Goal: Task Accomplishment & Management: Use online tool/utility

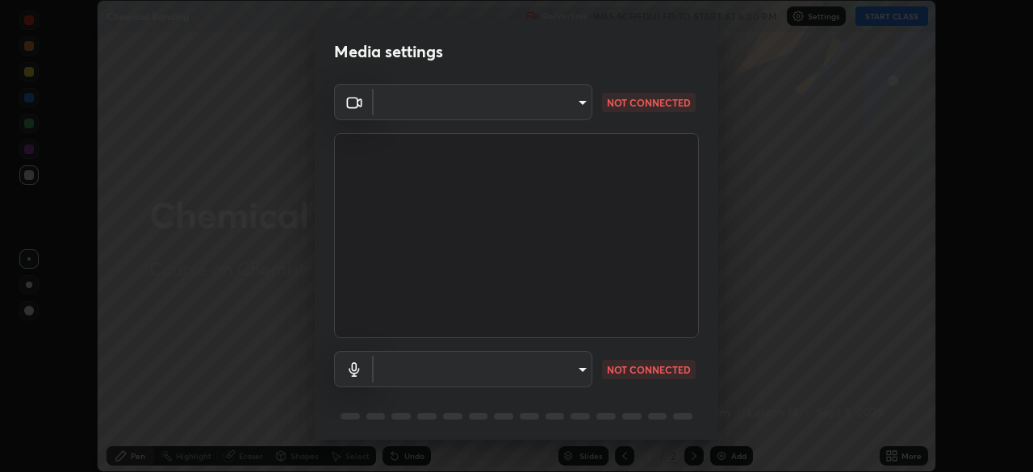
type input "9cdaf2f5b4ebc457084c3d2a91e6865996f4633c2dd879e16a2147302b78376d"
type input "5f714eeae309ba4c6b6990f01007decf7fe8c28560cedad04891ddc8fa5a6627"
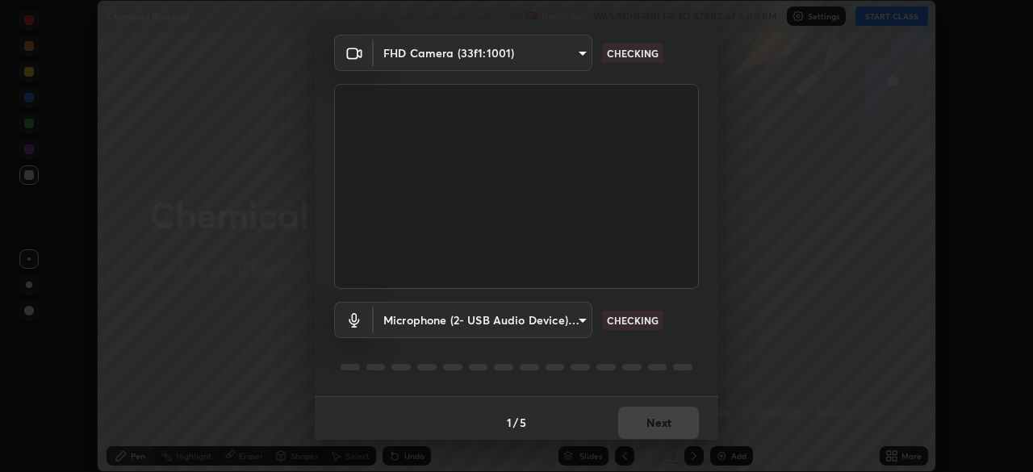
scroll to position [57, 0]
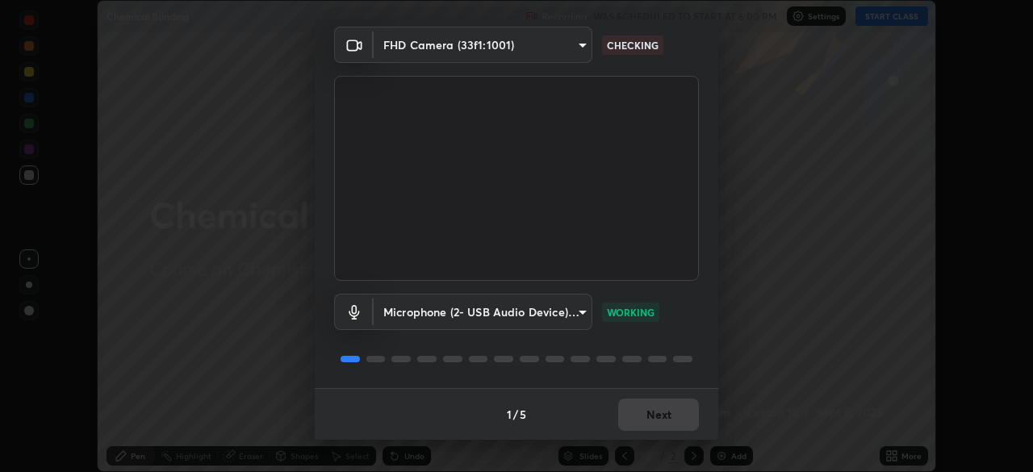
click at [677, 412] on div "1 / 5 Next" at bounding box center [517, 414] width 404 height 52
click at [677, 416] on div "1 / 5 Next" at bounding box center [517, 414] width 404 height 52
click at [680, 423] on div "1 / 5 Next" at bounding box center [517, 414] width 404 height 52
click at [685, 425] on button "Next" at bounding box center [658, 415] width 81 height 32
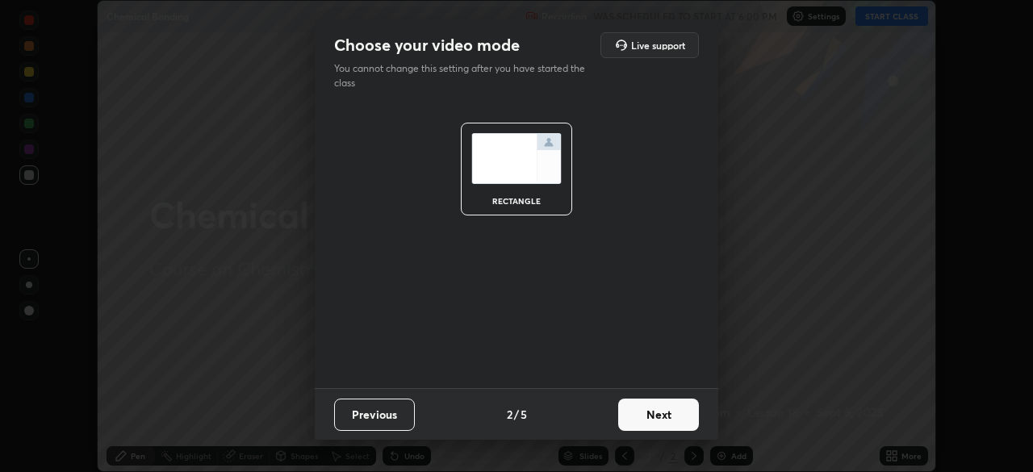
click at [692, 425] on button "Next" at bounding box center [658, 415] width 81 height 32
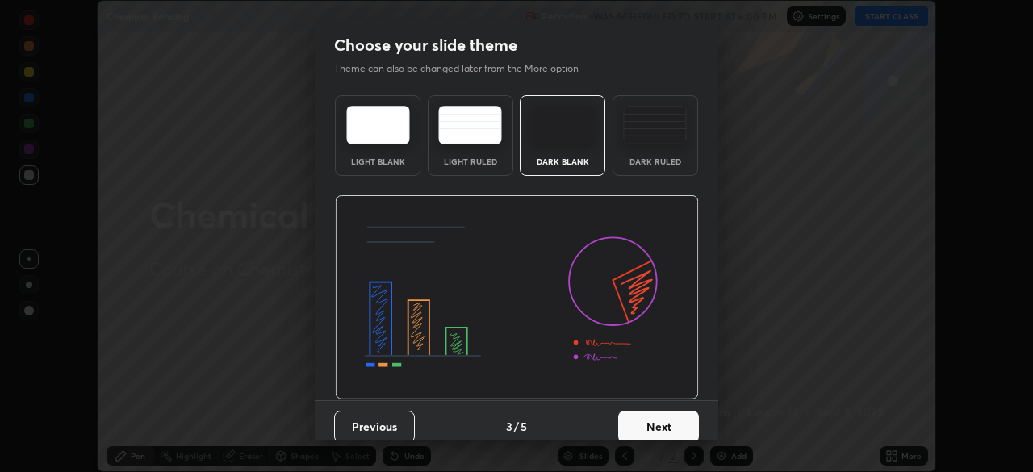
click at [690, 424] on button "Next" at bounding box center [658, 427] width 81 height 32
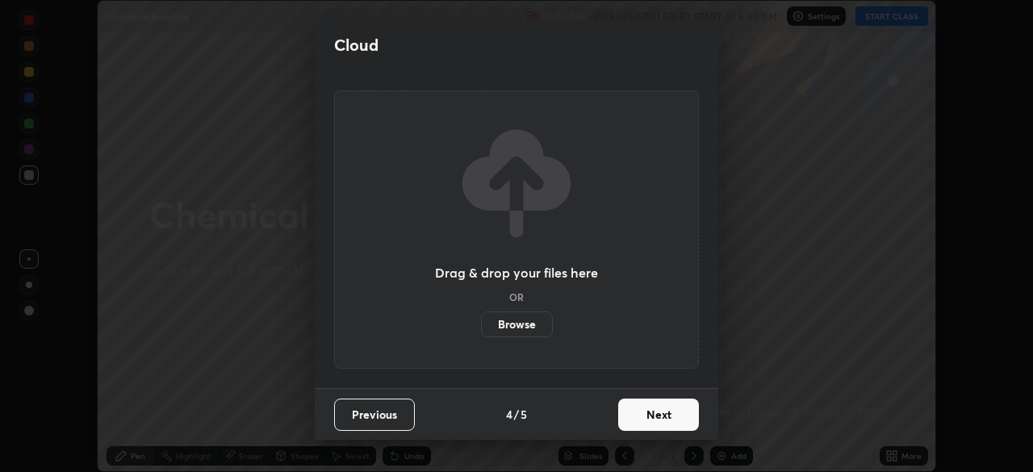
click at [692, 425] on button "Next" at bounding box center [658, 415] width 81 height 32
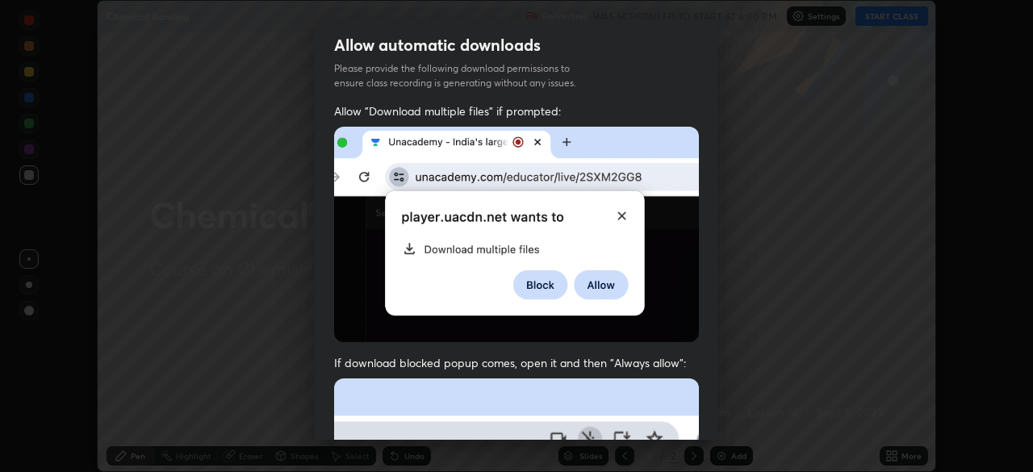
click at [694, 417] on div "Allow "Download multiple files" if prompted: If download blocked popup comes, o…" at bounding box center [517, 443] width 404 height 680
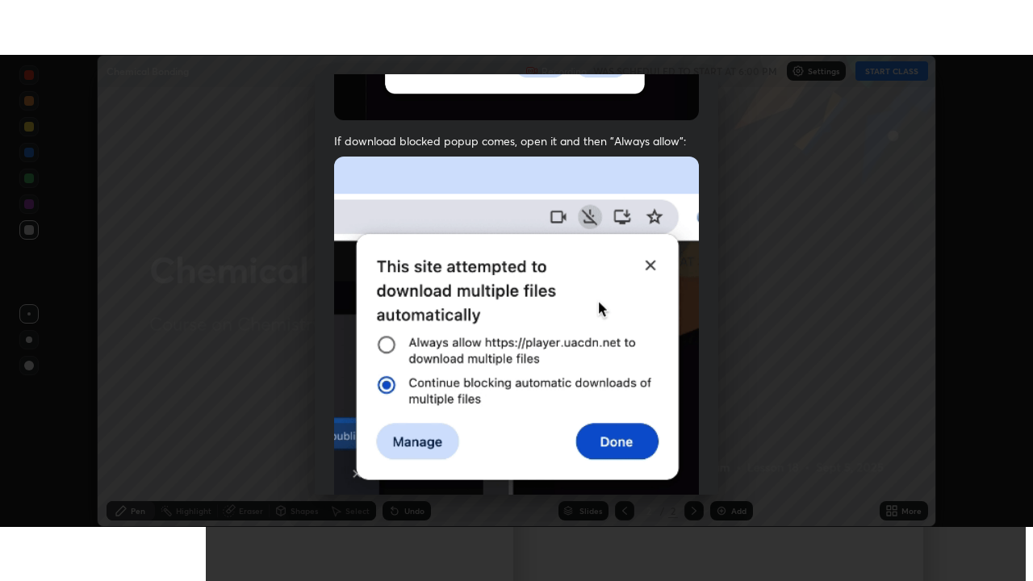
scroll to position [387, 0]
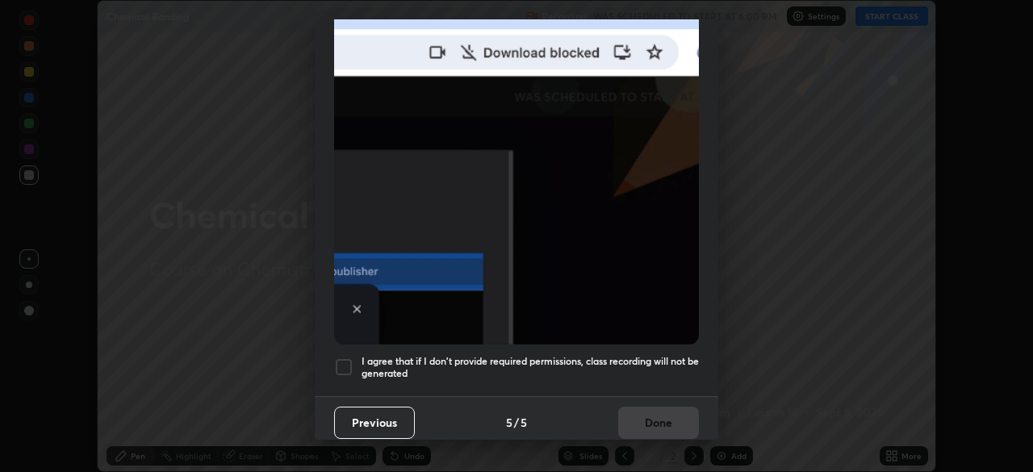
click at [646, 413] on div "Previous 5 / 5 Done" at bounding box center [517, 422] width 404 height 52
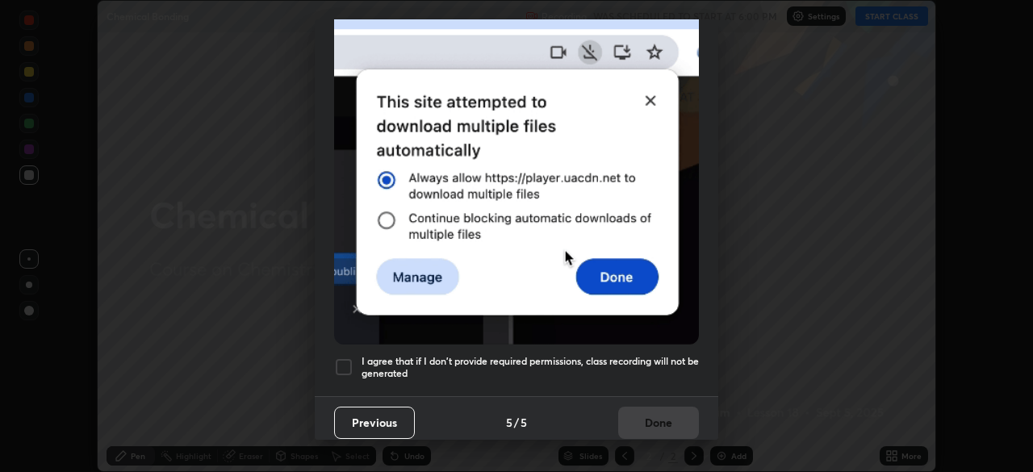
click at [668, 361] on h5 "I agree that if I don't provide required permissions, class recording will not …" at bounding box center [530, 367] width 337 height 25
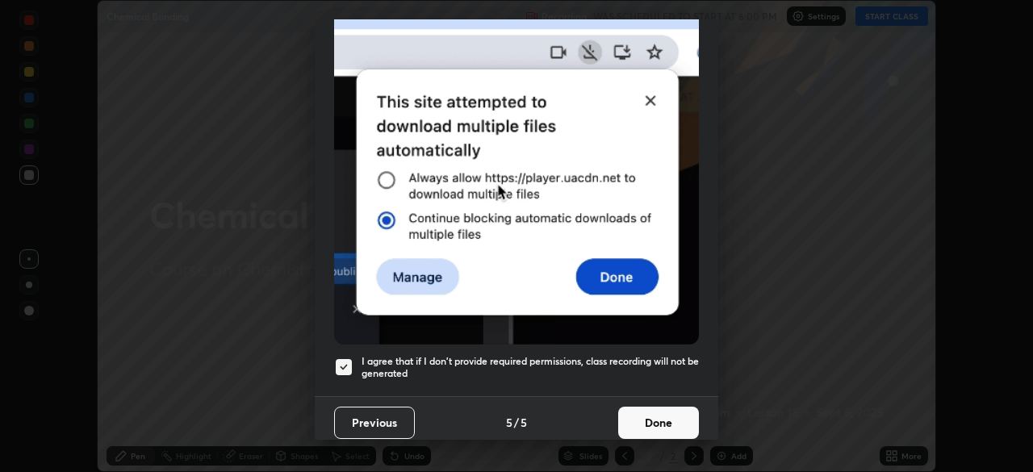
click at [668, 418] on button "Done" at bounding box center [658, 423] width 81 height 32
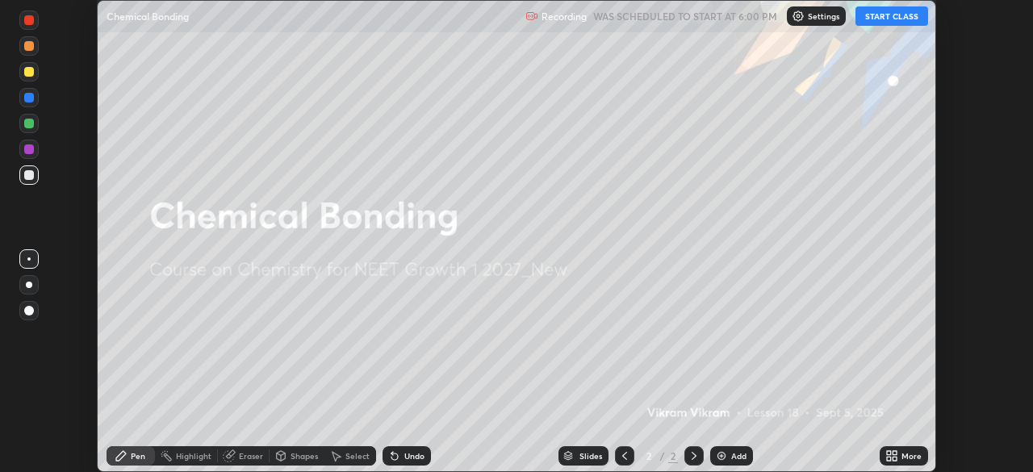
click at [885, 15] on button "START CLASS" at bounding box center [891, 15] width 73 height 19
click at [891, 457] on icon at bounding box center [889, 459] width 4 height 4
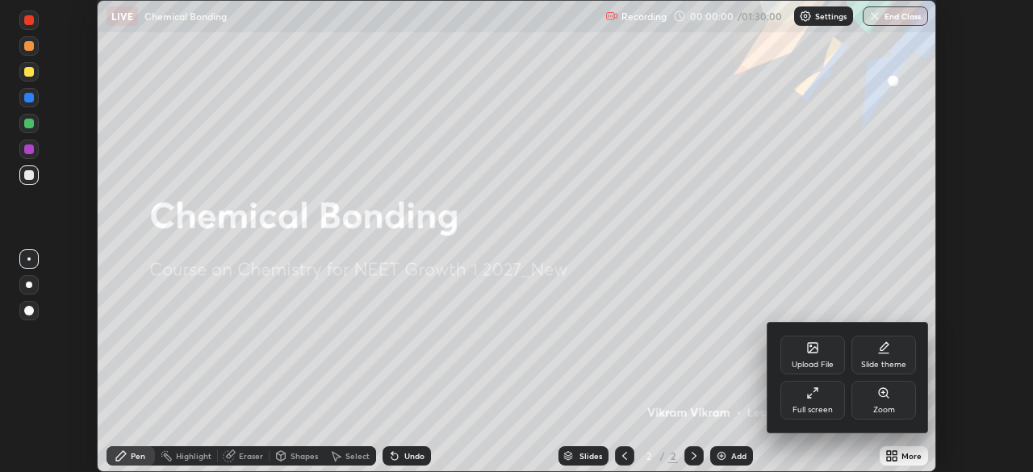
click at [826, 410] on div "Full screen" at bounding box center [813, 410] width 40 height 8
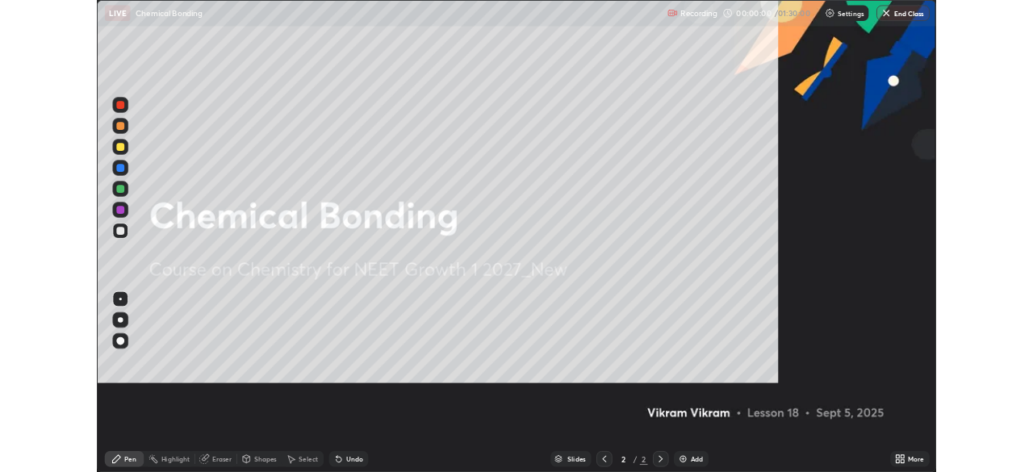
scroll to position [581, 1033]
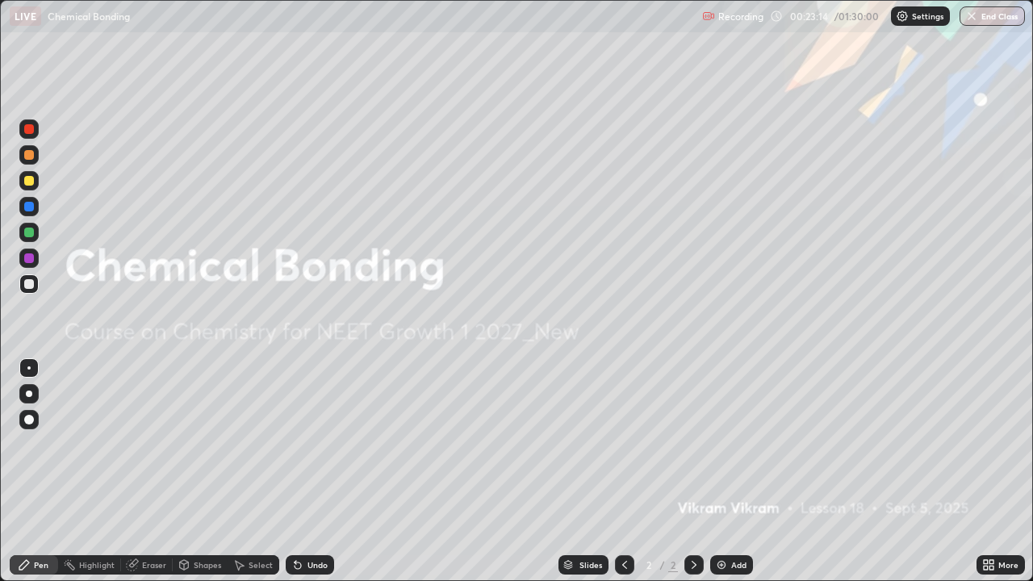
click at [307, 471] on div "Undo" at bounding box center [317, 565] width 20 height 8
click at [303, 471] on div "Undo" at bounding box center [310, 564] width 48 height 19
click at [302, 471] on div "Undo" at bounding box center [310, 564] width 48 height 19
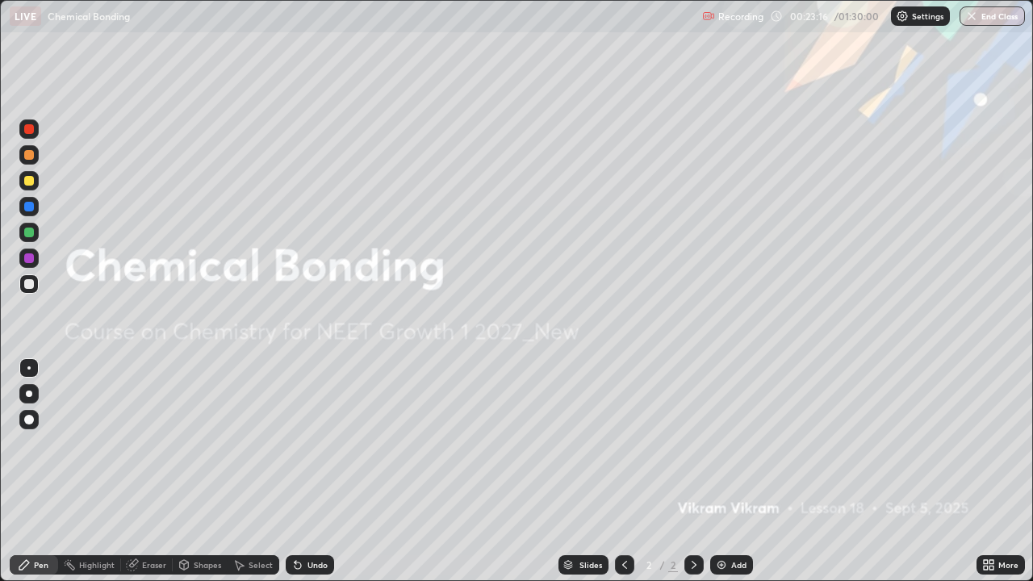
click at [301, 471] on icon at bounding box center [297, 564] width 13 height 13
click at [302, 471] on div "Undo" at bounding box center [310, 564] width 48 height 19
click at [303, 471] on div "Undo" at bounding box center [310, 564] width 48 height 19
click at [301, 471] on icon at bounding box center [297, 564] width 13 height 13
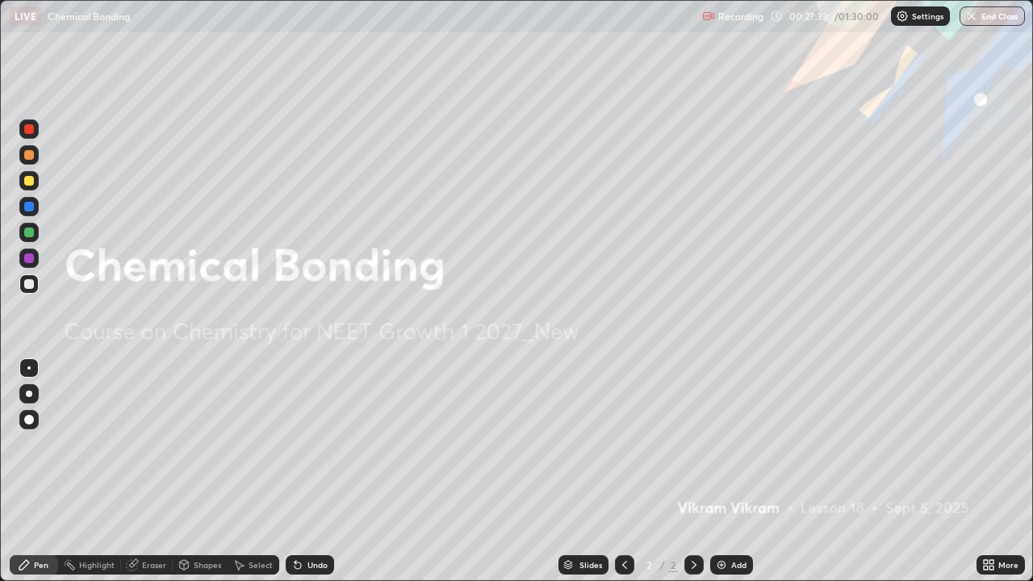
click at [726, 471] on img at bounding box center [721, 564] width 13 height 13
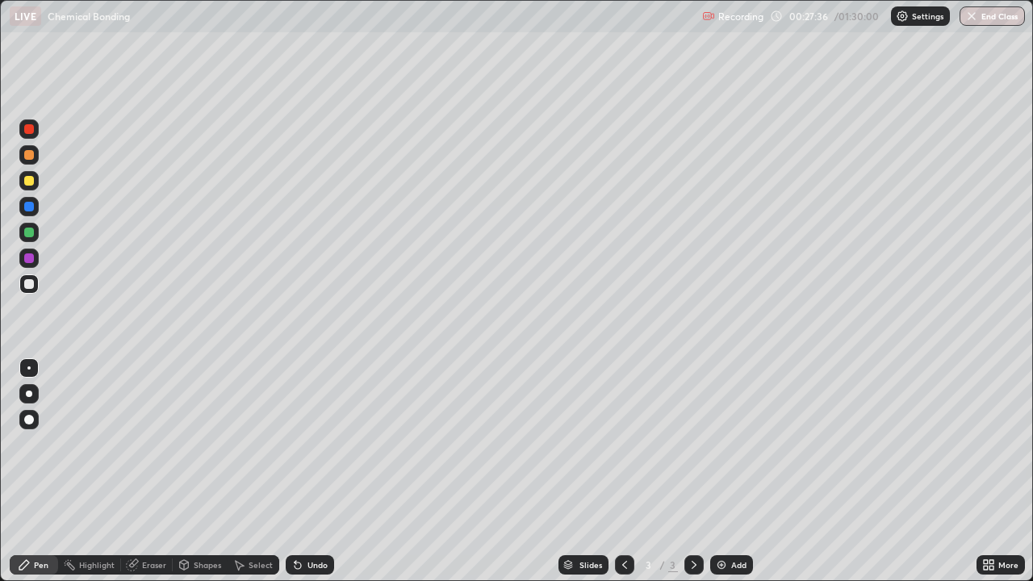
click at [27, 180] on div at bounding box center [29, 181] width 10 height 10
click at [200, 471] on div "Shapes" at bounding box center [207, 565] width 27 height 8
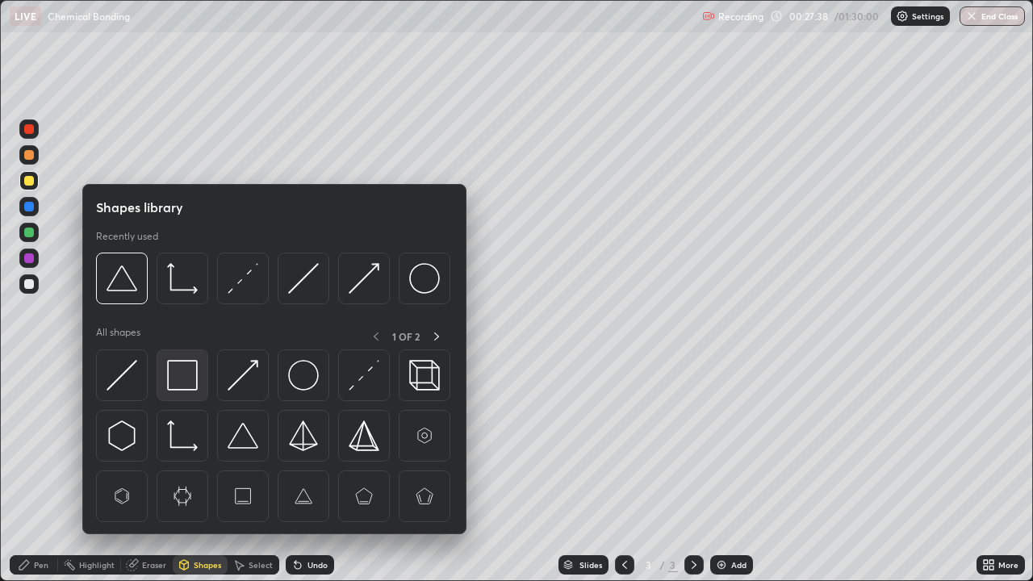
click at [181, 372] on img at bounding box center [182, 375] width 31 height 31
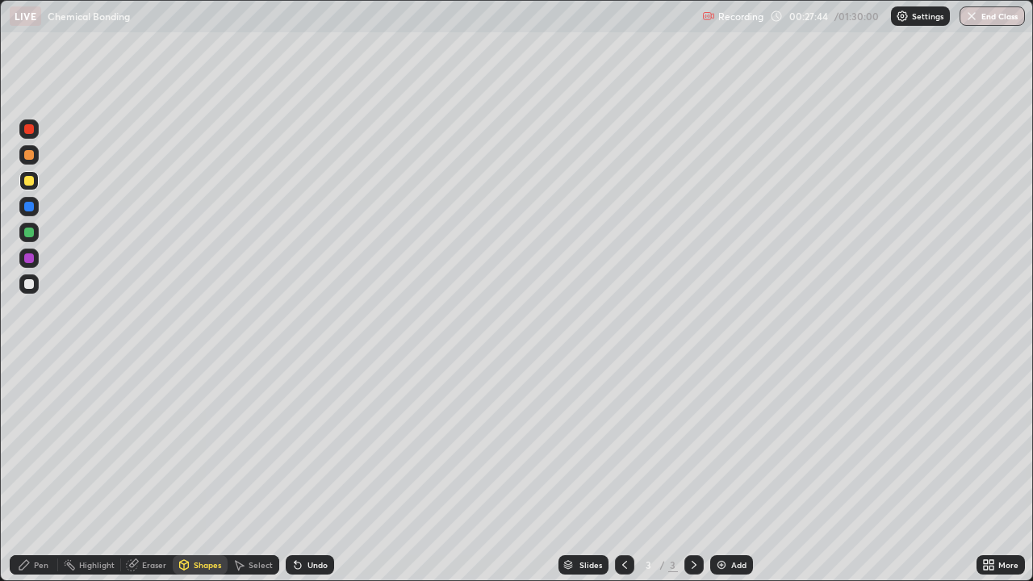
click at [199, 471] on div "Shapes" at bounding box center [207, 565] width 27 height 8
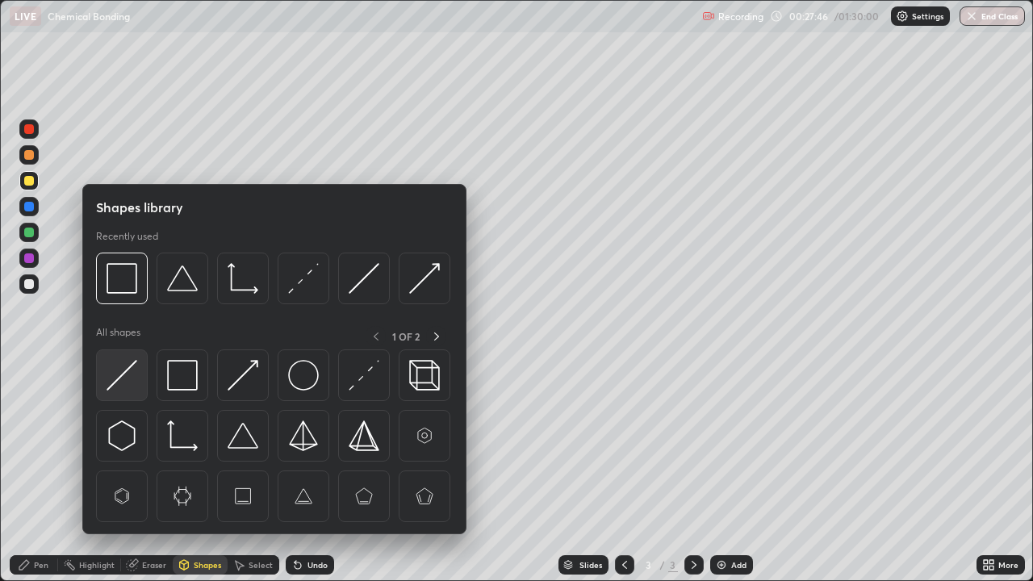
click at [130, 374] on img at bounding box center [122, 375] width 31 height 31
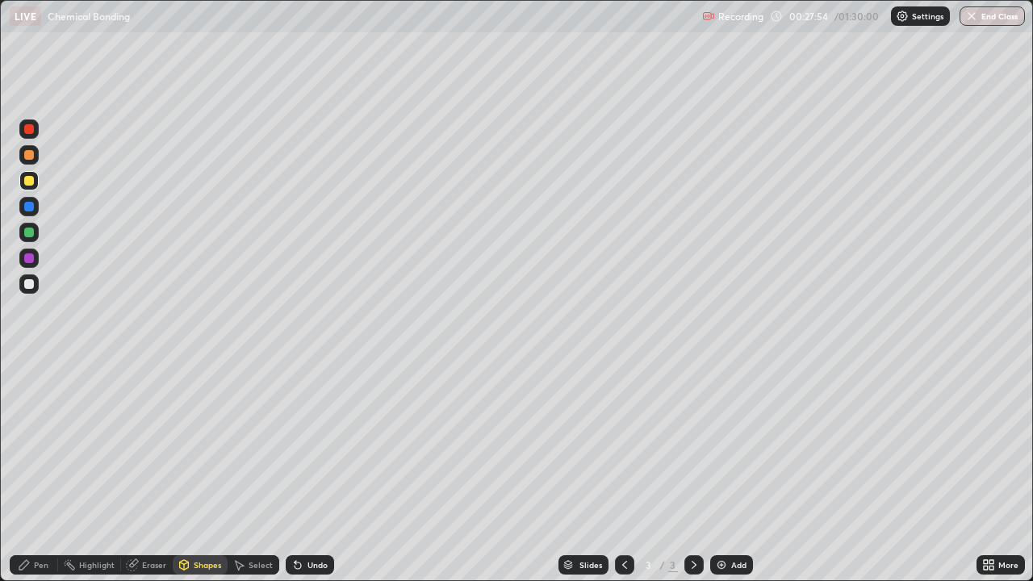
click at [43, 471] on div "Pen" at bounding box center [41, 565] width 15 height 8
click at [29, 394] on div at bounding box center [29, 394] width 6 height 6
click at [312, 471] on div "Undo" at bounding box center [317, 565] width 20 height 8
click at [309, 471] on div "Undo" at bounding box center [317, 565] width 20 height 8
click at [299, 471] on icon at bounding box center [297, 564] width 13 height 13
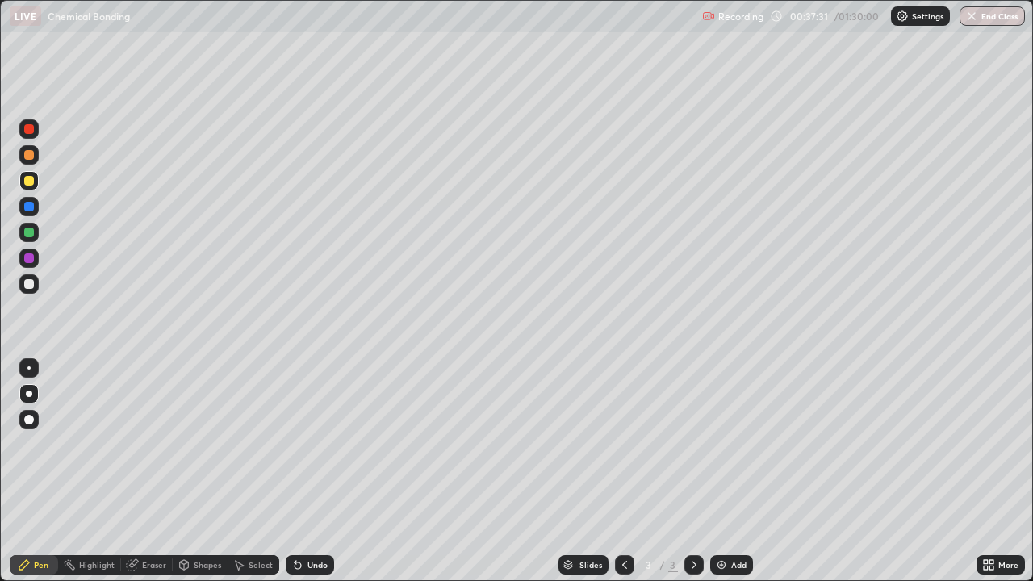
click at [142, 471] on div "Eraser" at bounding box center [154, 565] width 24 height 8
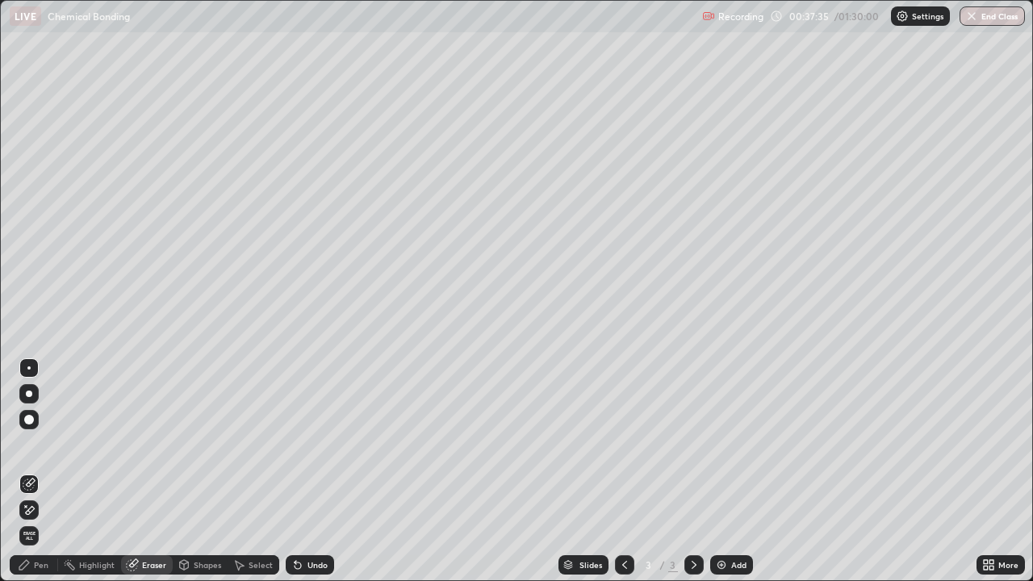
click at [265, 471] on div "Select" at bounding box center [254, 564] width 52 height 19
click at [107, 471] on div "Highlight" at bounding box center [89, 564] width 63 height 19
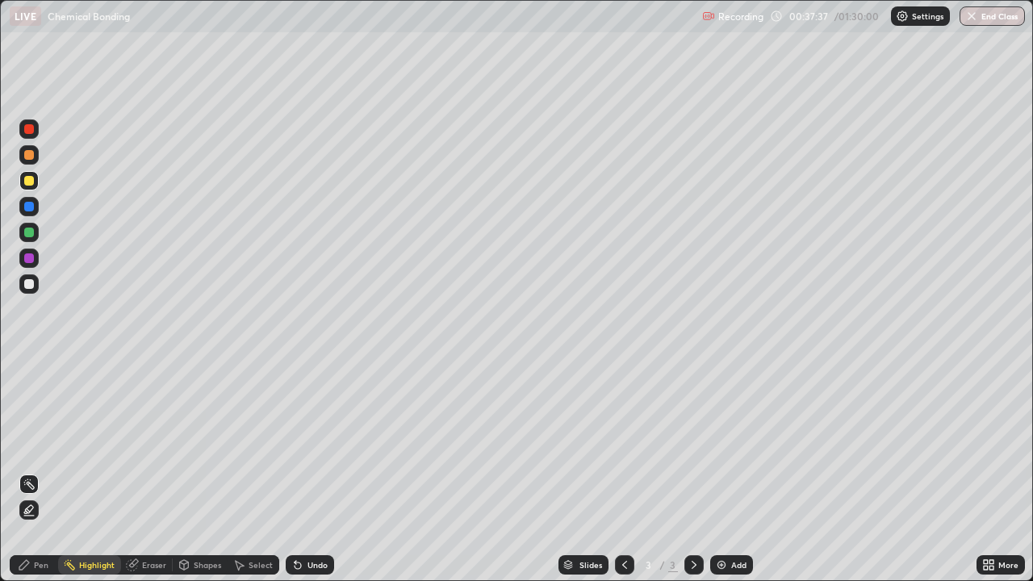
click at [40, 471] on div "Pen" at bounding box center [41, 565] width 15 height 8
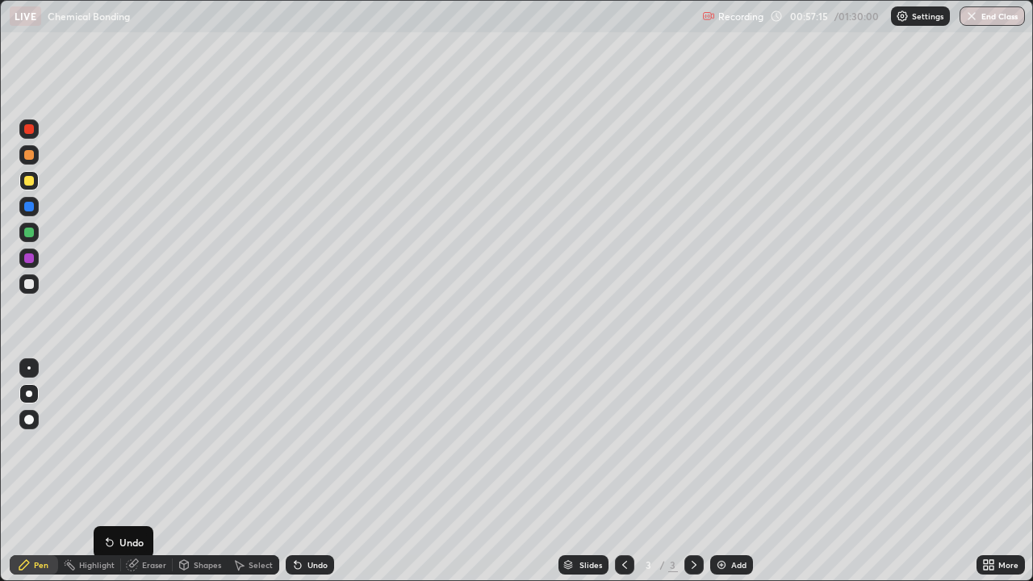
click at [295, 471] on icon at bounding box center [298, 566] width 6 height 6
click at [300, 471] on icon at bounding box center [297, 564] width 13 height 13
click at [303, 471] on div "Undo" at bounding box center [310, 564] width 48 height 19
click at [148, 471] on div "Eraser" at bounding box center [154, 565] width 24 height 8
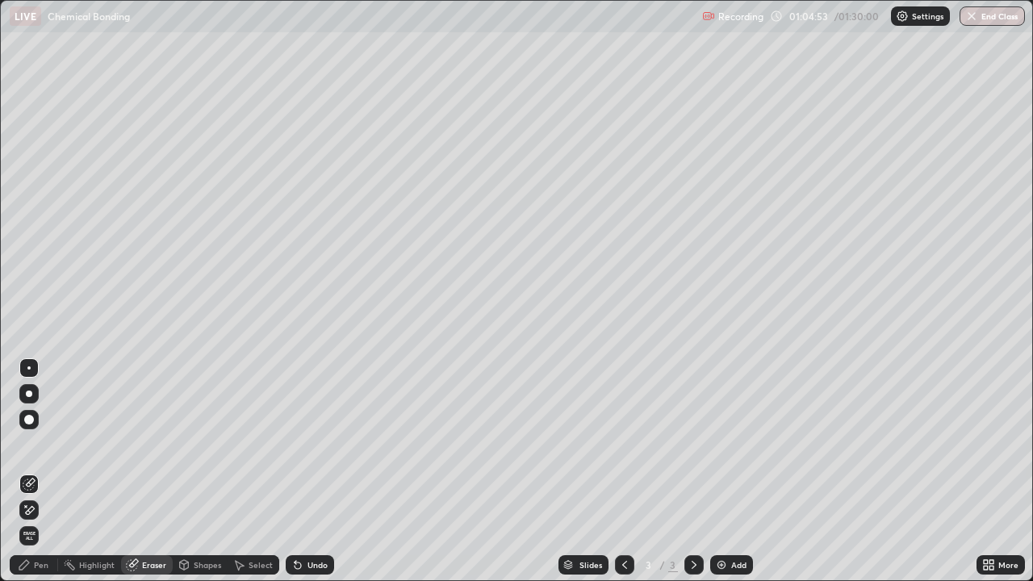
click at [48, 471] on div "Pen" at bounding box center [34, 564] width 48 height 19
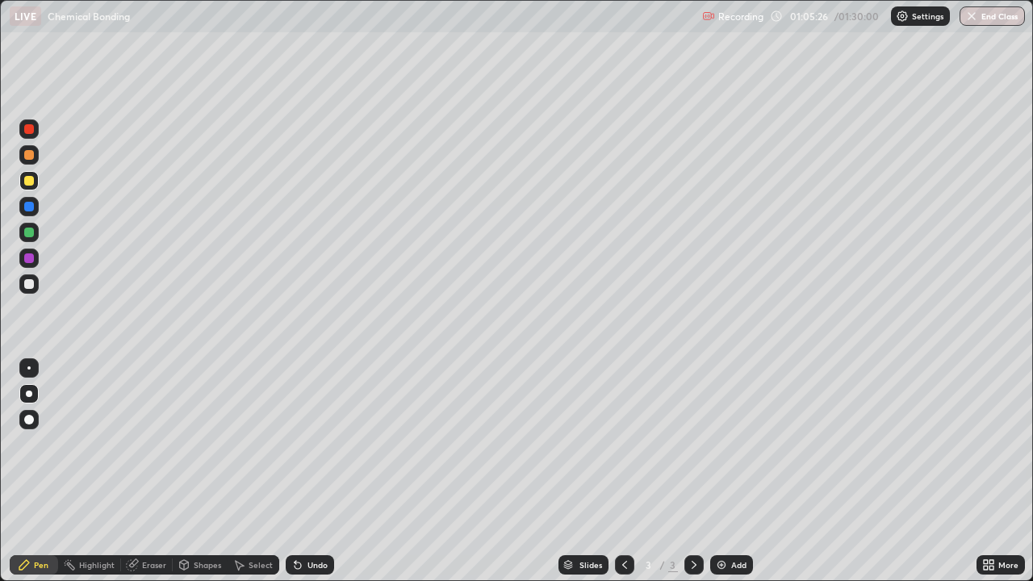
click at [161, 471] on div "Eraser" at bounding box center [154, 565] width 24 height 8
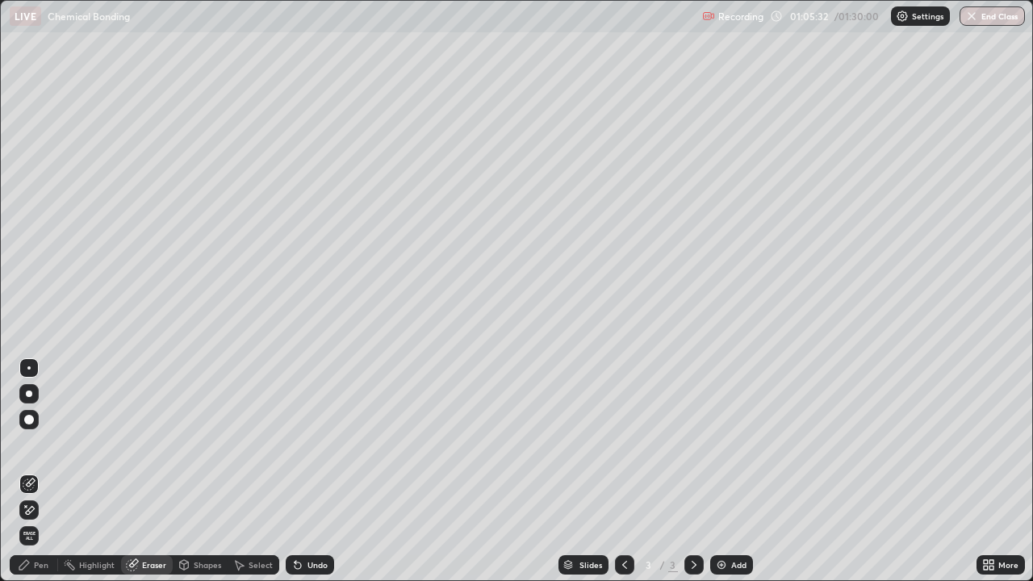
click at [39, 471] on div "Pen" at bounding box center [34, 564] width 48 height 19
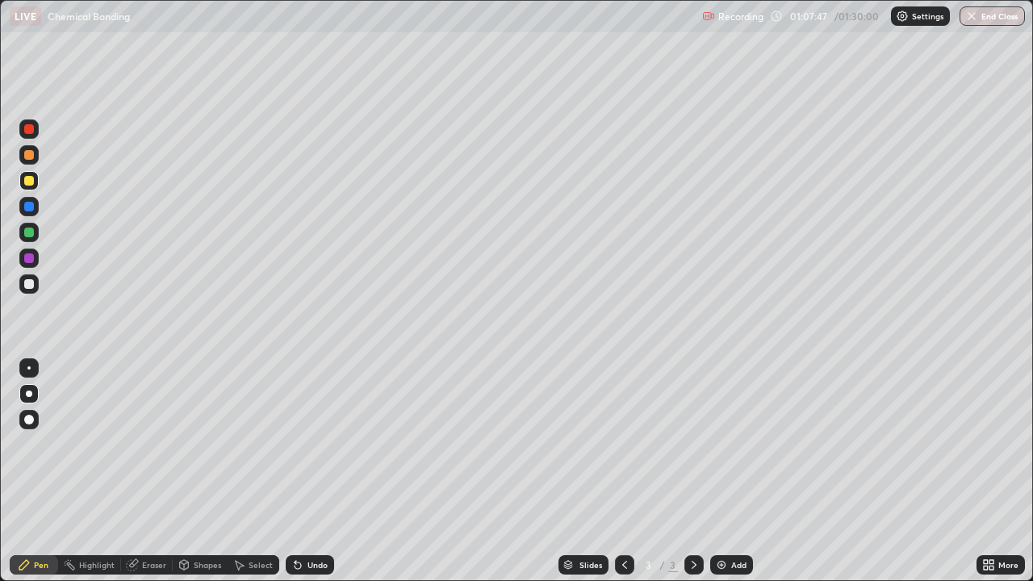
click at [155, 471] on div "Eraser" at bounding box center [154, 565] width 24 height 8
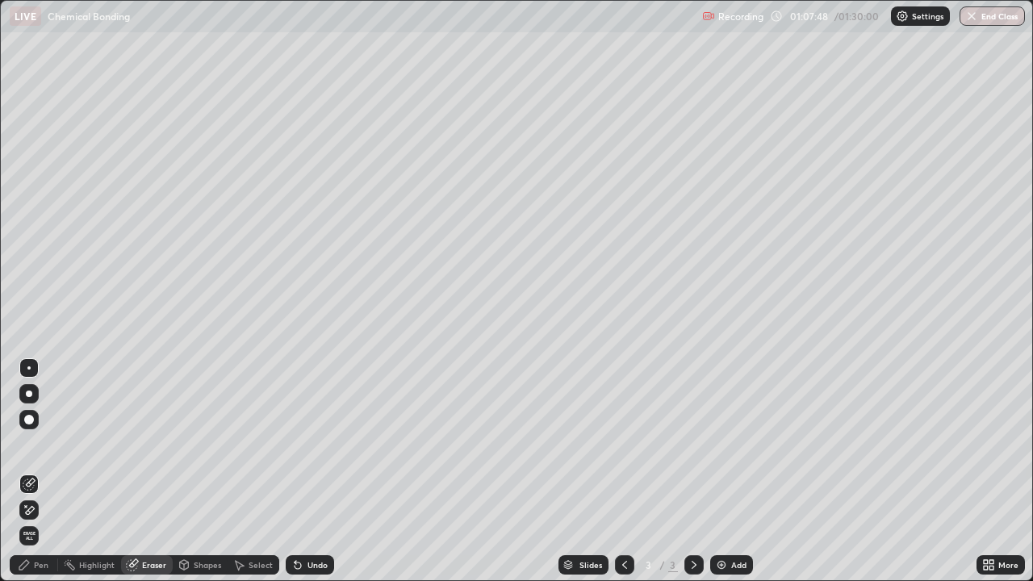
click at [37, 471] on div "Pen" at bounding box center [41, 565] width 15 height 8
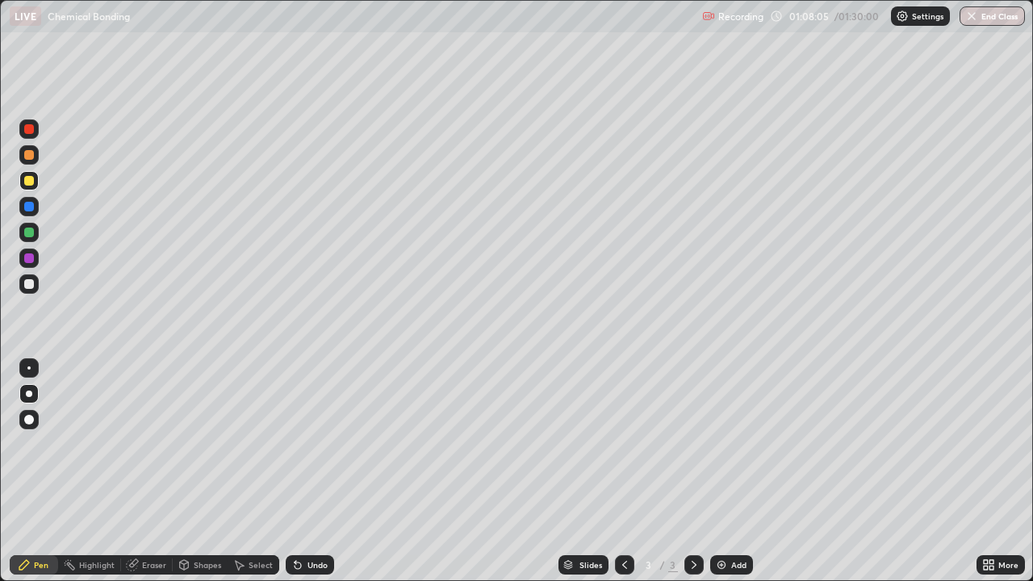
click at [989, 471] on icon at bounding box center [988, 564] width 13 height 13
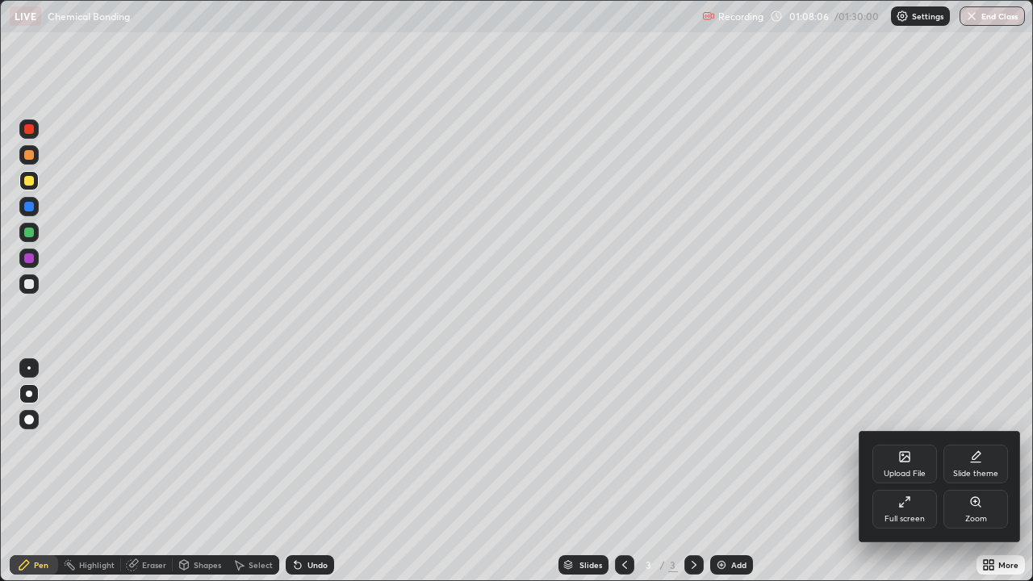
click at [906, 471] on div "Full screen" at bounding box center [905, 519] width 40 height 8
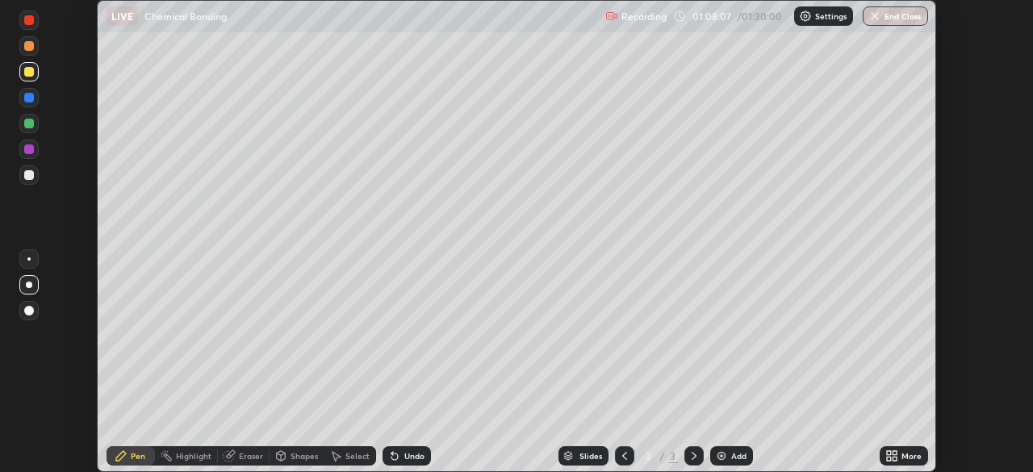
scroll to position [80234, 79673]
click at [885, 20] on button "End Class" at bounding box center [895, 15] width 65 height 19
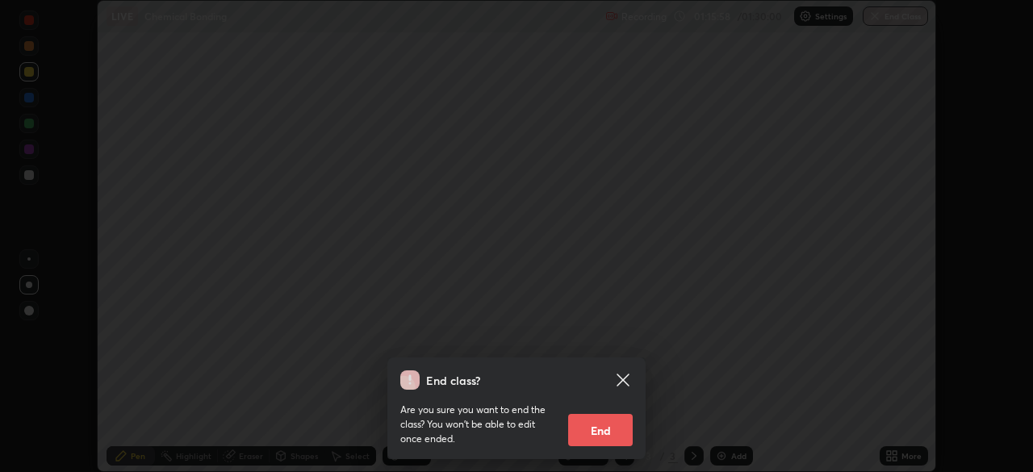
click at [612, 434] on button "End" at bounding box center [600, 430] width 65 height 32
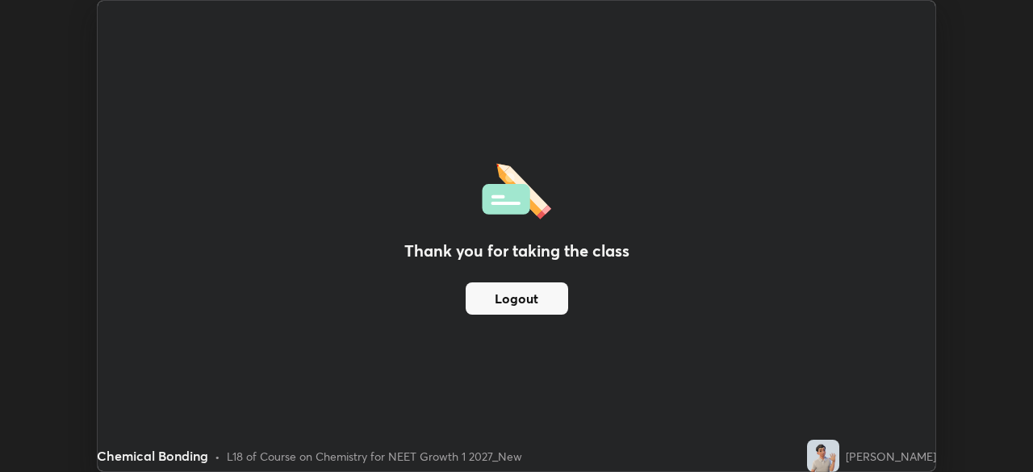
click at [552, 295] on button "Logout" at bounding box center [517, 298] width 102 height 32
